Goal: Task Accomplishment & Management: Complete application form

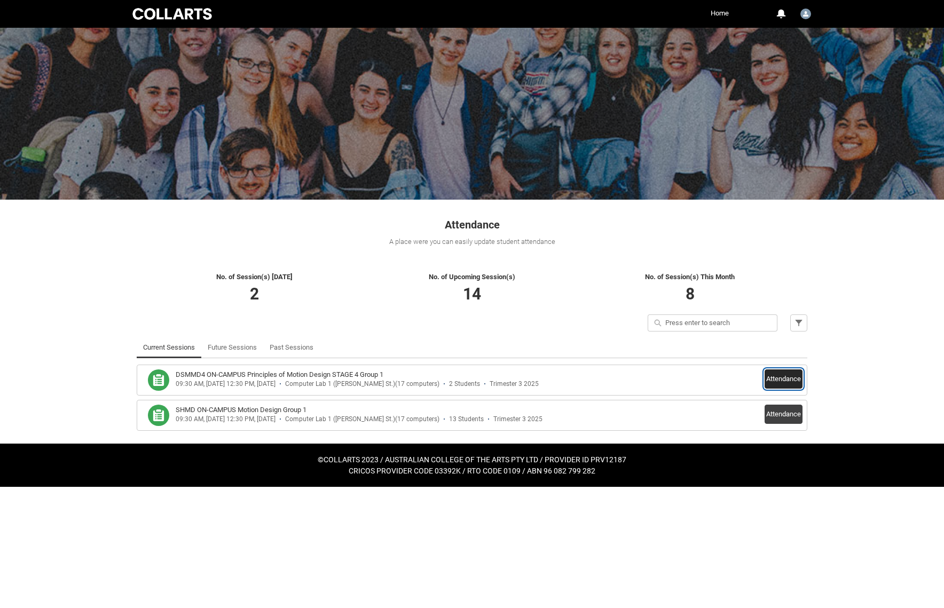
click at [787, 381] on button "Attendance" at bounding box center [784, 378] width 38 height 19
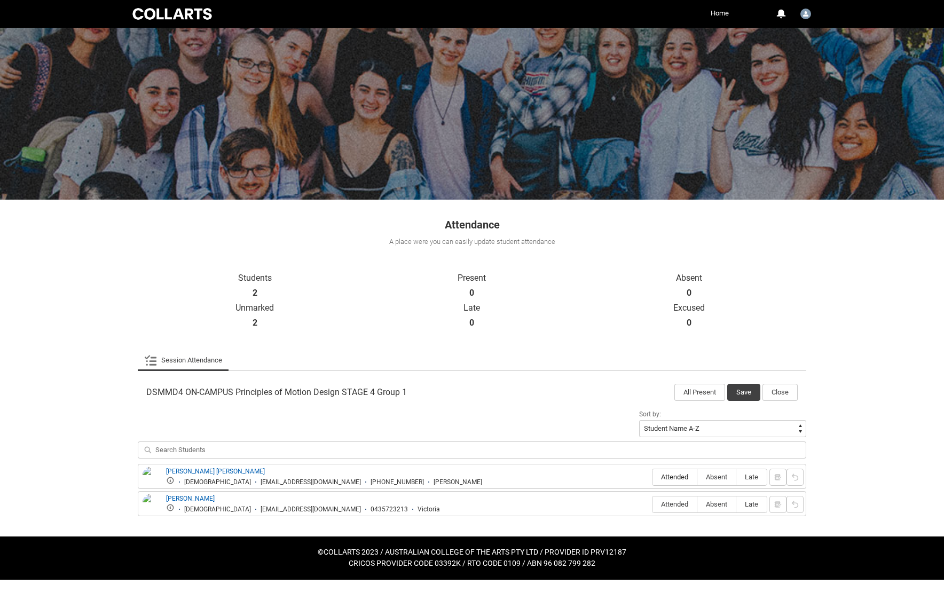
click at [663, 479] on span "Attended" at bounding box center [674, 477] width 44 height 8
click at [652, 477] on input "Attended" at bounding box center [652, 477] width 1 height 1
type lightning-radio-group "Attended"
radio input "true"
click at [722, 509] on label "Absent" at bounding box center [716, 505] width 38 height 17
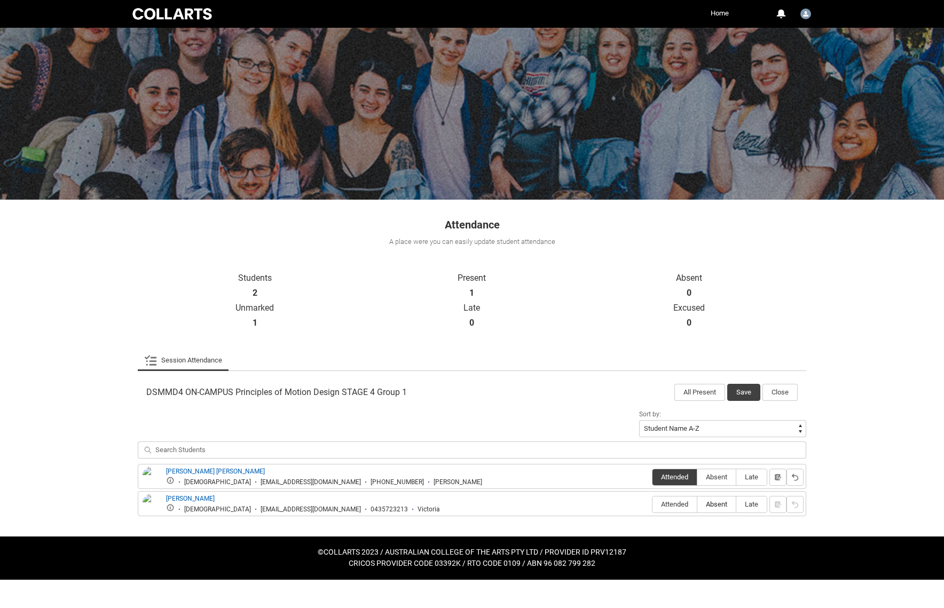
click at [697, 505] on input "Absent" at bounding box center [697, 504] width 1 height 1
type lightning-radio-group "Absent"
radio input "true"
click at [742, 392] on button "Save" at bounding box center [743, 392] width 33 height 17
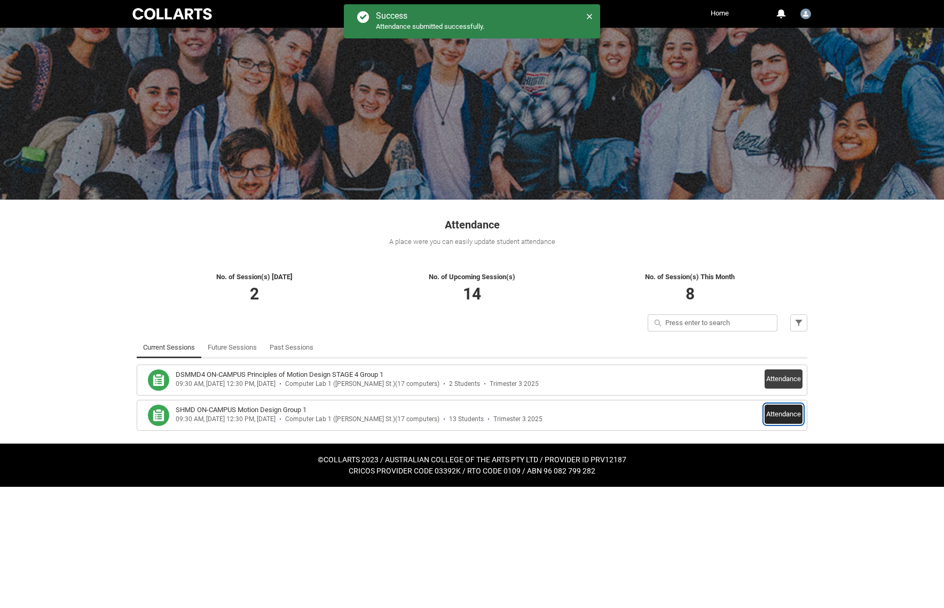
click at [798, 416] on button "Attendance" at bounding box center [784, 414] width 38 height 19
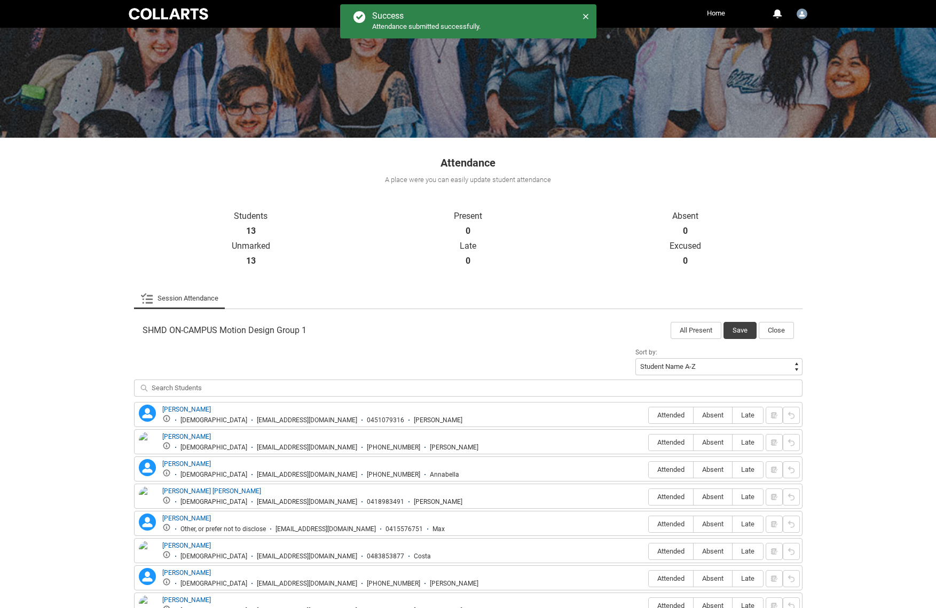
scroll to position [160, 0]
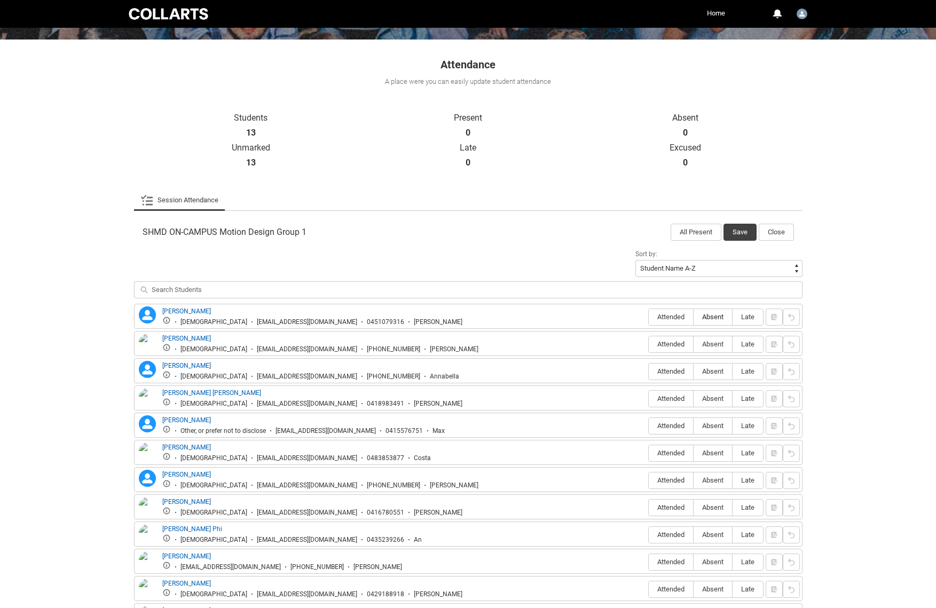
click at [714, 319] on span "Absent" at bounding box center [713, 317] width 38 height 8
click at [694, 317] on input "Absent" at bounding box center [693, 317] width 1 height 1
type lightning-radio-group "Absent"
radio input "true"
click at [674, 343] on span "Attended" at bounding box center [671, 344] width 44 height 8
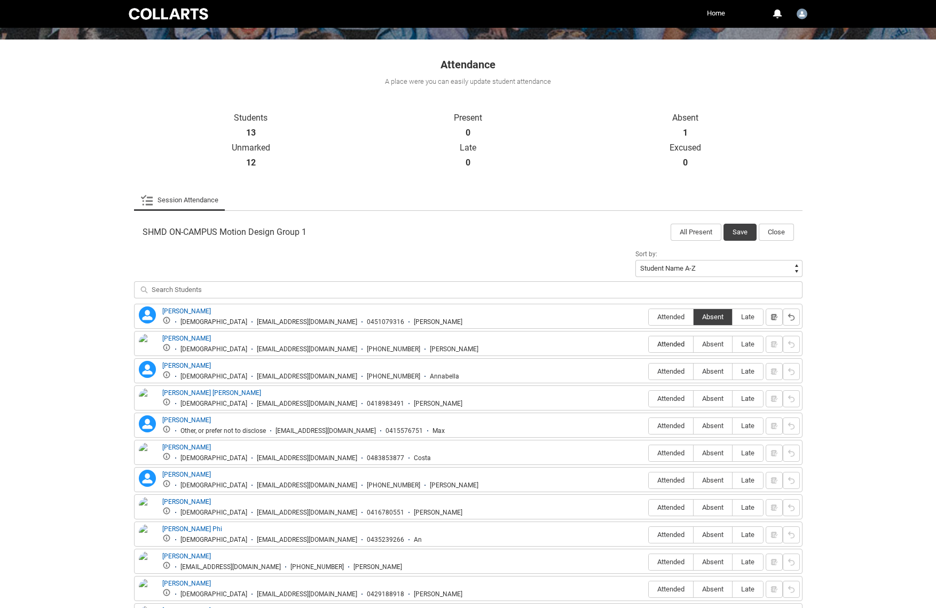
click at [649, 344] on input "Attended" at bounding box center [648, 344] width 1 height 1
type lightning-radio-group "Attended"
radio input "true"
click at [722, 372] on span "Absent" at bounding box center [713, 371] width 38 height 8
click at [694, 372] on input "Absent" at bounding box center [693, 371] width 1 height 1
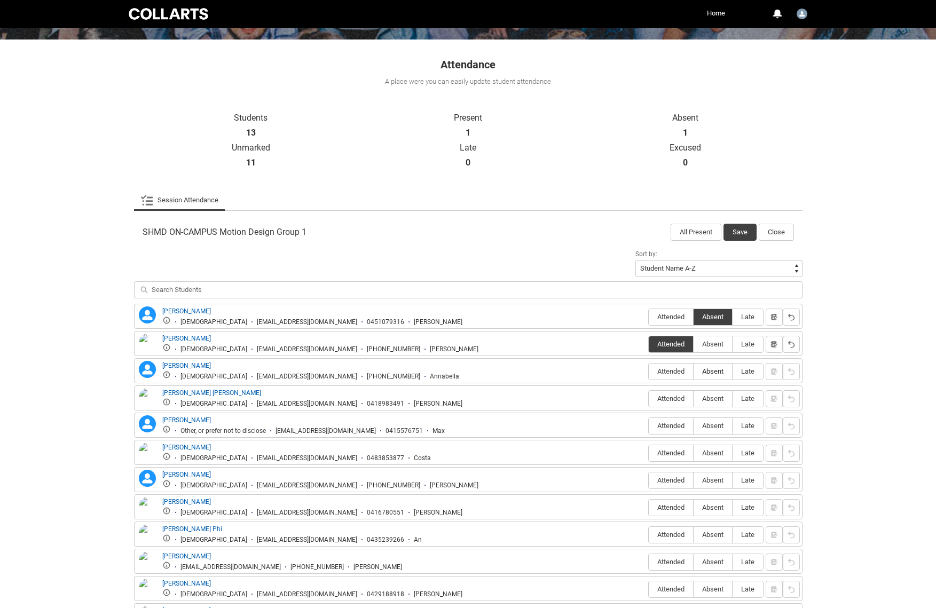
type lightning-radio-group "Absent"
radio input "true"
click at [676, 395] on span "Attended" at bounding box center [671, 399] width 44 height 8
click at [649, 398] on input "Attended" at bounding box center [648, 398] width 1 height 1
type lightning-radio-group "Attended"
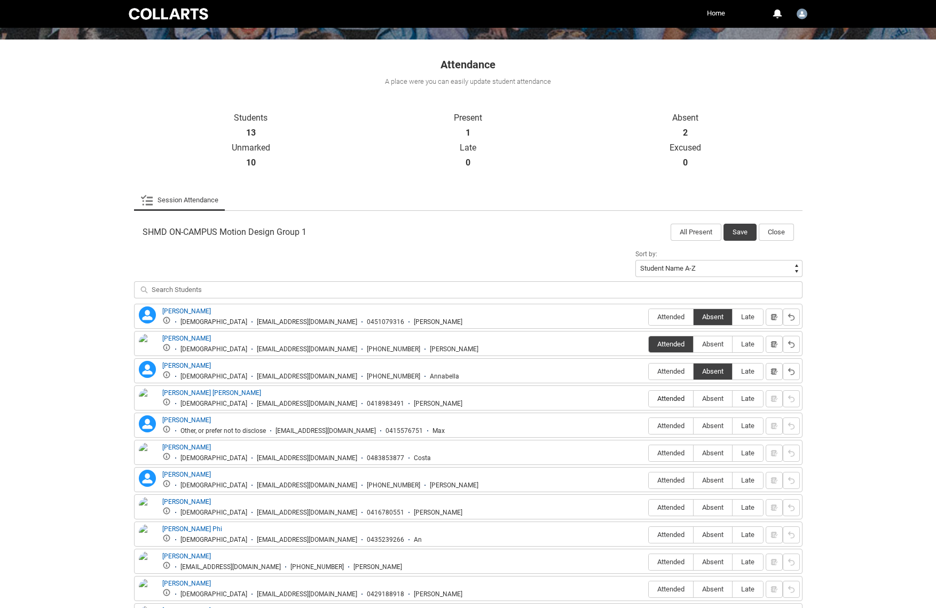
radio input "true"
click at [681, 427] on span "Attended" at bounding box center [671, 426] width 44 height 8
click at [649, 426] on input "Attended" at bounding box center [648, 426] width 1 height 1
type lightning-radio-group "Attended"
radio input "true"
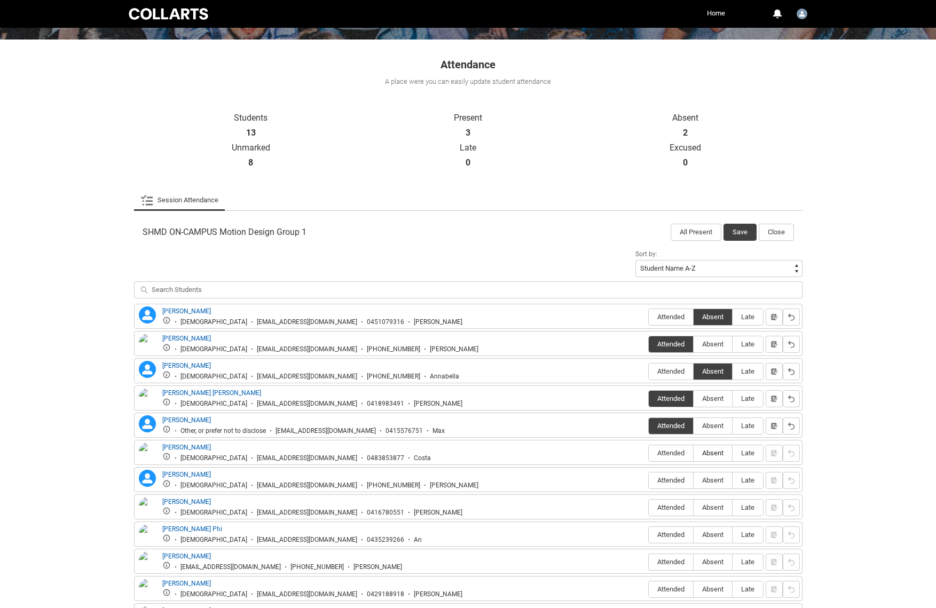
click at [717, 448] on label "Absent" at bounding box center [713, 453] width 38 height 17
click at [694, 453] on input "Absent" at bounding box center [693, 453] width 1 height 1
type lightning-radio-group "Absent"
radio input "true"
click at [678, 479] on span "Attended" at bounding box center [671, 480] width 44 height 8
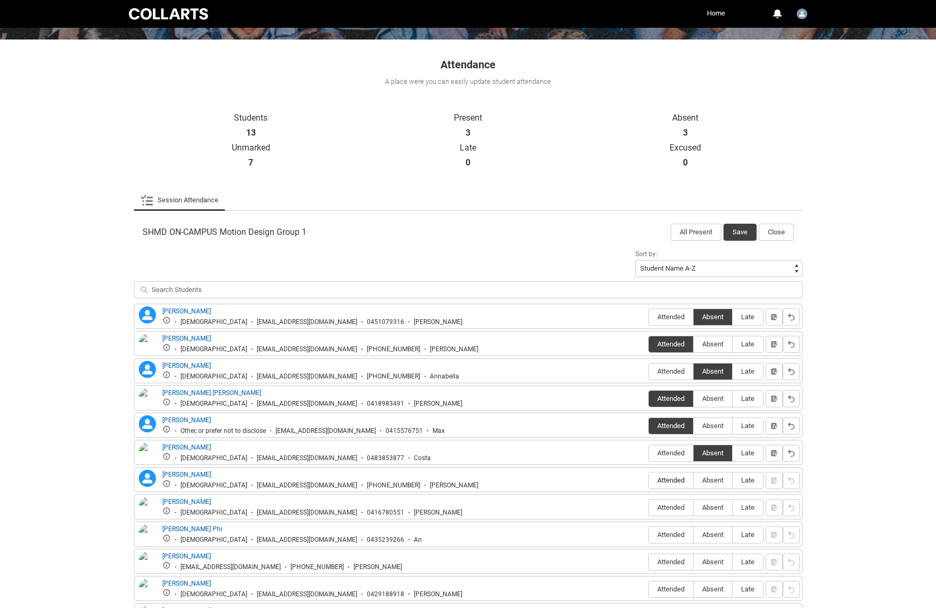
click at [649, 480] on input "Attended" at bounding box center [648, 480] width 1 height 1
type lightning-radio-group "Attended"
radio input "true"
click at [680, 509] on span "Attended" at bounding box center [671, 507] width 44 height 8
click at [649, 508] on input "Attended" at bounding box center [648, 507] width 1 height 1
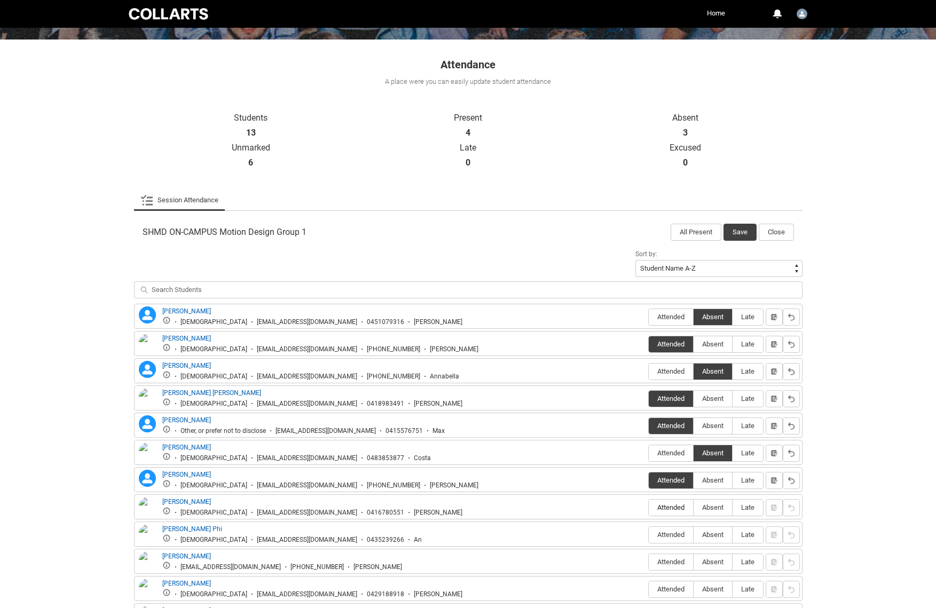
type lightning-radio-group "Attended"
radio input "true"
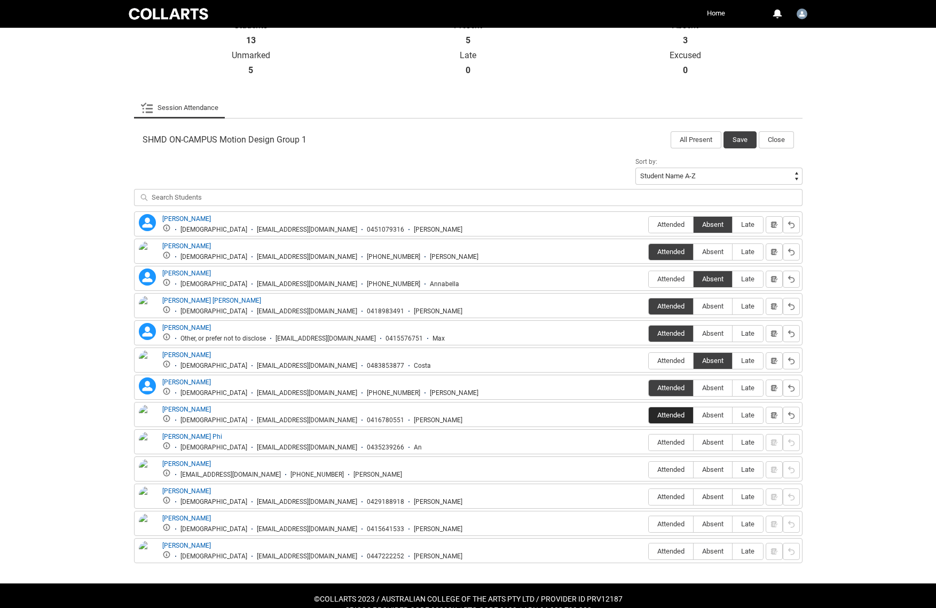
scroll to position [267, 0]
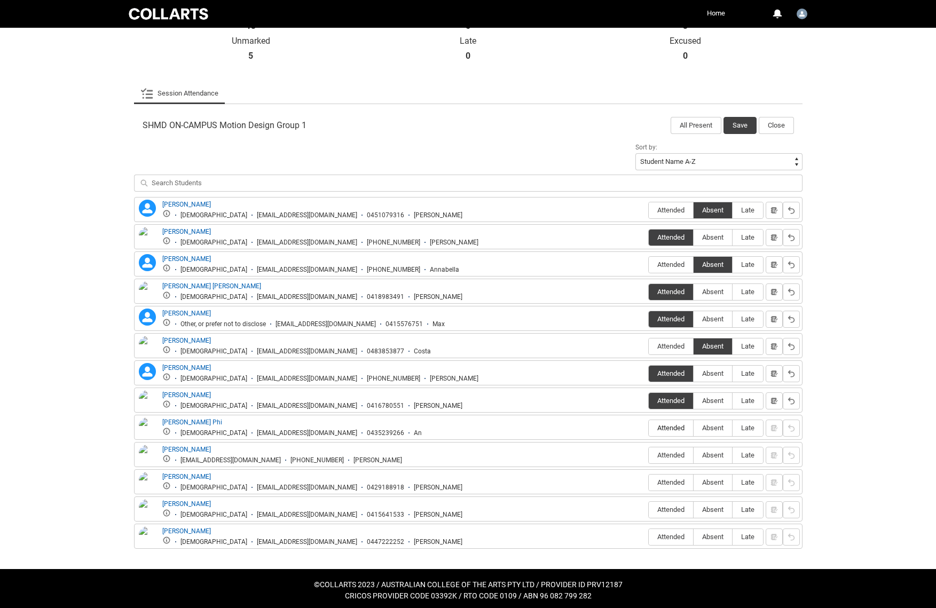
click at [676, 430] on span "Attended" at bounding box center [671, 428] width 44 height 8
click at [649, 428] on input "Attended" at bounding box center [648, 428] width 1 height 1
type lightning-radio-group "Attended"
radio input "true"
click at [672, 456] on span "Attended" at bounding box center [671, 455] width 44 height 8
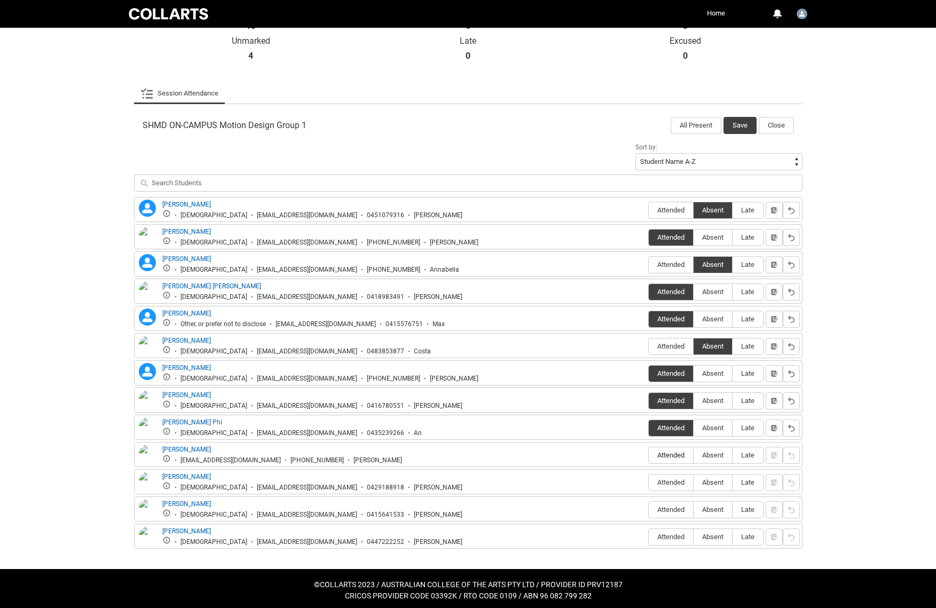
click at [649, 455] on input "Attended" at bounding box center [648, 455] width 1 height 1
type lightning-radio-group "Attended"
radio input "true"
click at [711, 485] on span "Absent" at bounding box center [713, 482] width 38 height 8
click at [694, 483] on input "Absent" at bounding box center [693, 482] width 1 height 1
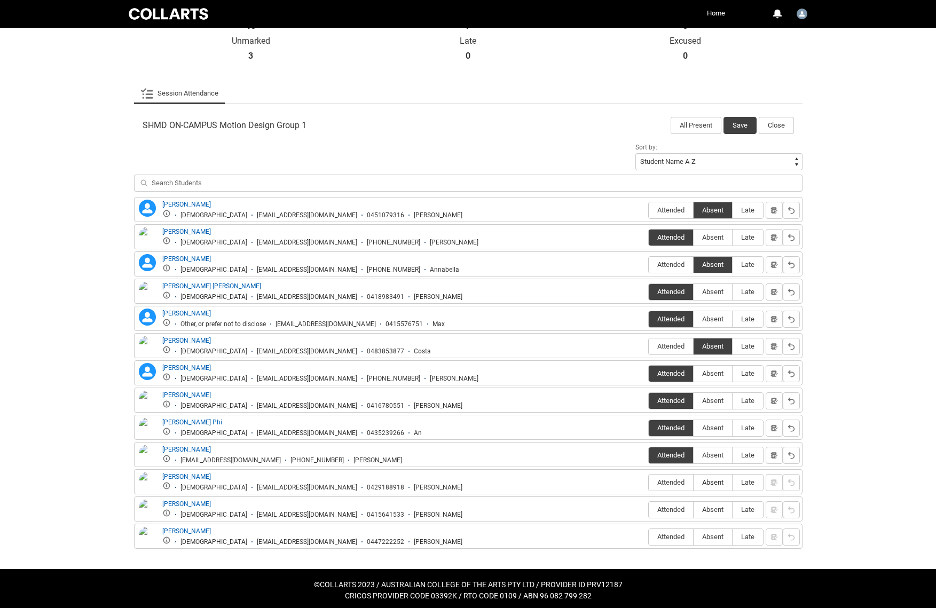
type lightning-radio-group "Absent"
radio input "true"
click at [670, 509] on span "Attended" at bounding box center [671, 510] width 44 height 8
click at [649, 509] on input "Attended" at bounding box center [648, 509] width 1 height 1
type lightning-radio-group "Attended"
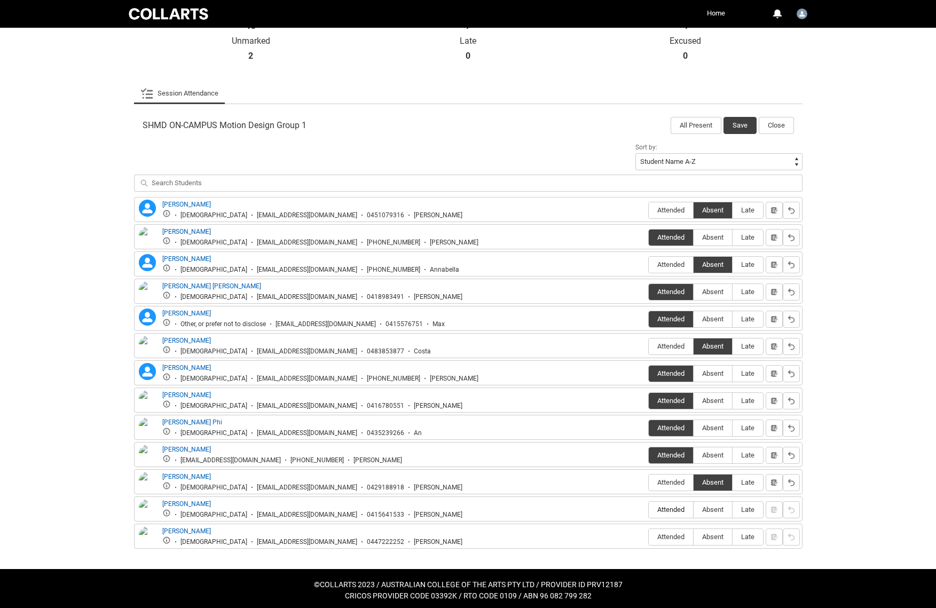
radio input "true"
click at [703, 531] on label "Absent" at bounding box center [713, 537] width 38 height 17
click at [694, 537] on input "Absent" at bounding box center [693, 537] width 1 height 1
type lightning-radio-group "Absent"
radio input "true"
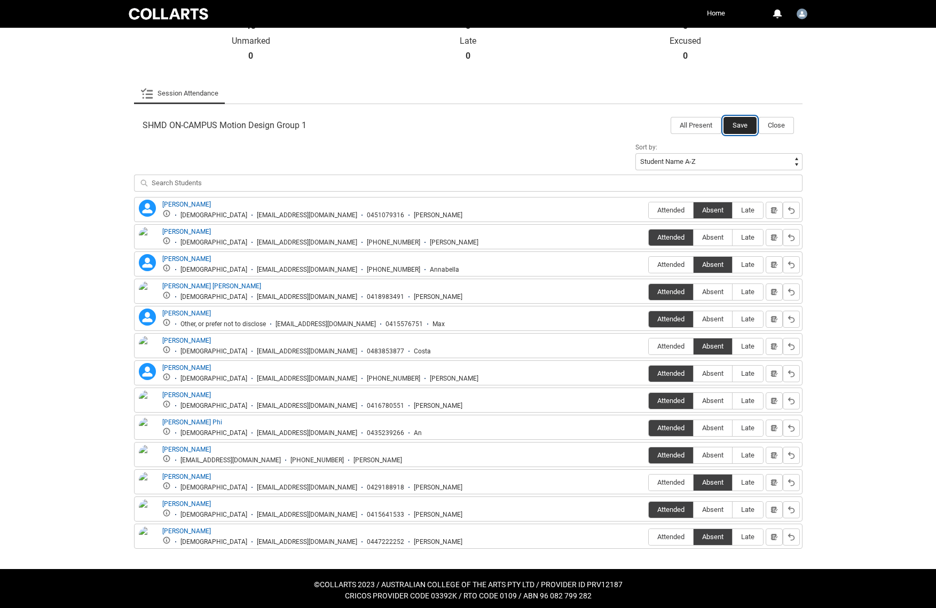
click at [736, 122] on button "Save" at bounding box center [739, 125] width 33 height 17
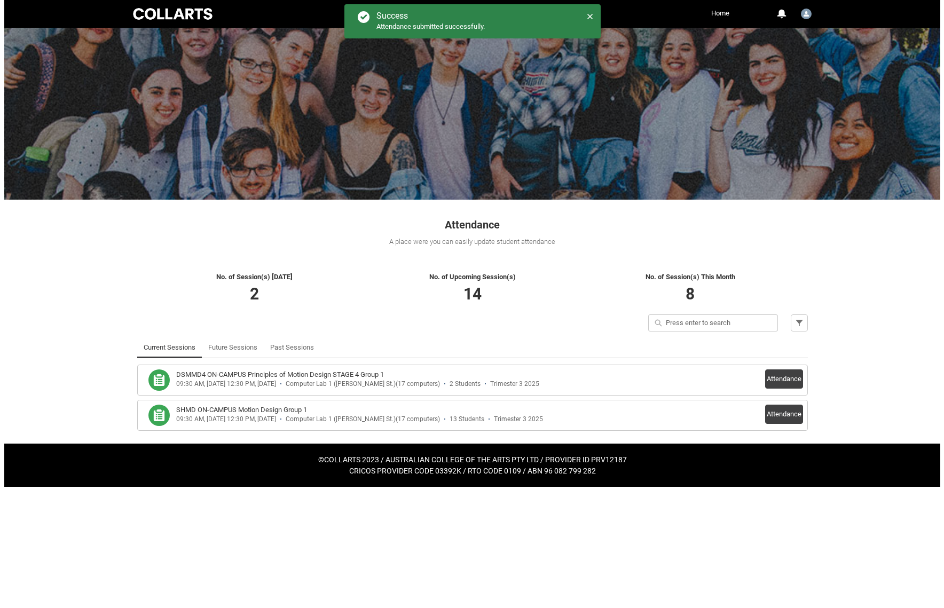
scroll to position [0, 0]
